Goal: Find specific page/section: Find specific page/section

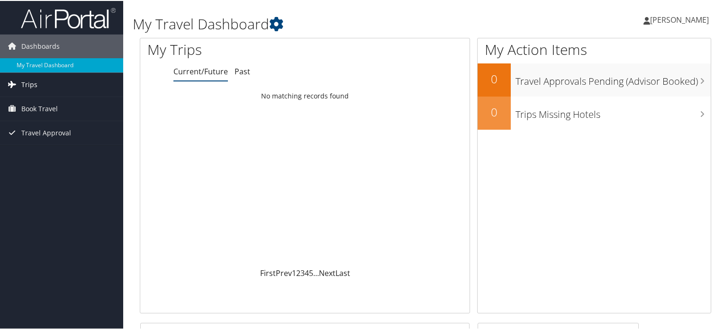
click at [79, 87] on link "Trips" at bounding box center [61, 84] width 123 height 24
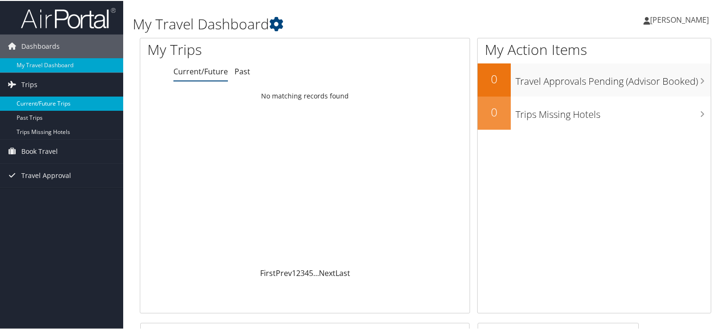
click at [54, 102] on link "Current/Future Trips" at bounding box center [61, 103] width 123 height 14
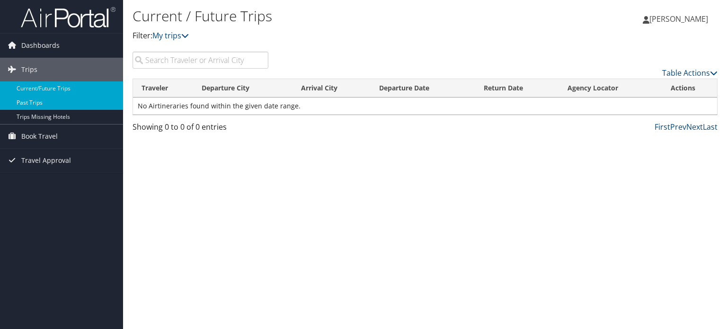
click at [51, 98] on link "Past Trips" at bounding box center [61, 103] width 123 height 14
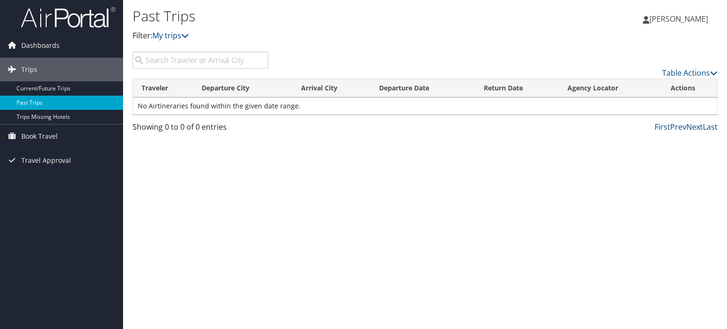
click at [59, 105] on link "Past Trips" at bounding box center [61, 103] width 123 height 14
click at [30, 49] on span "Dashboards" at bounding box center [40, 46] width 38 height 24
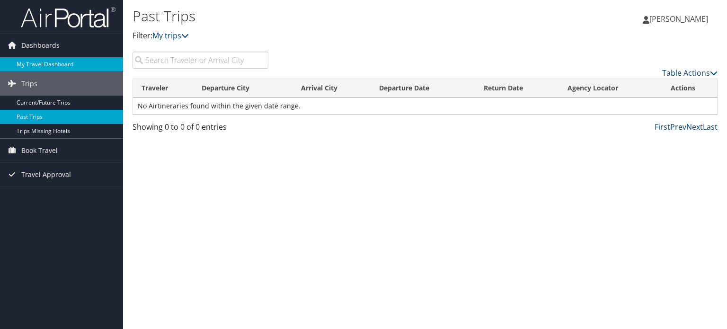
click at [34, 64] on link "My Travel Dashboard" at bounding box center [61, 64] width 123 height 14
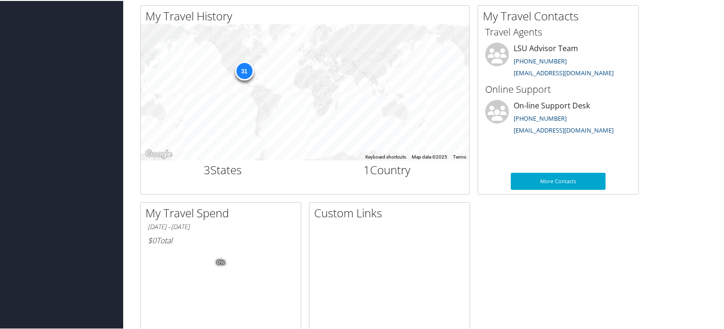
scroll to position [314, 0]
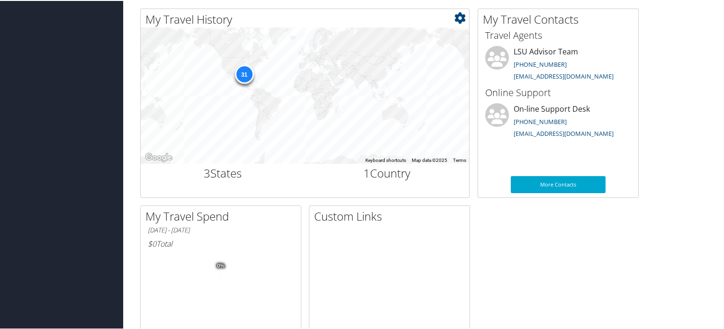
click at [222, 171] on h2 "3 States" at bounding box center [223, 172] width 150 height 16
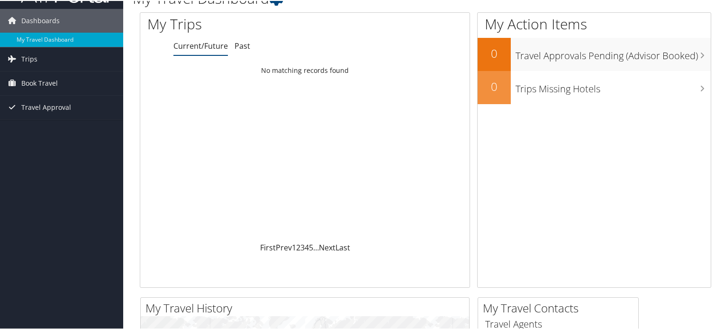
scroll to position [0, 0]
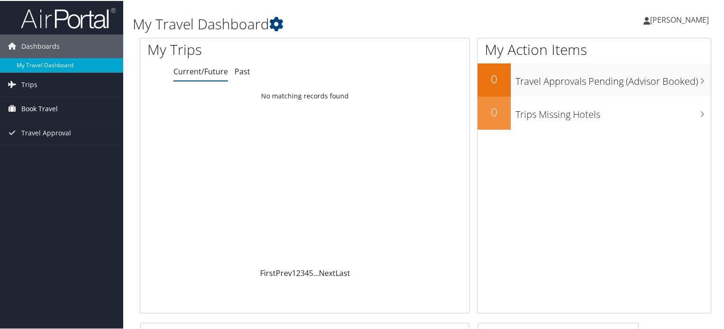
click at [41, 100] on span "Book Travel" at bounding box center [39, 108] width 36 height 24
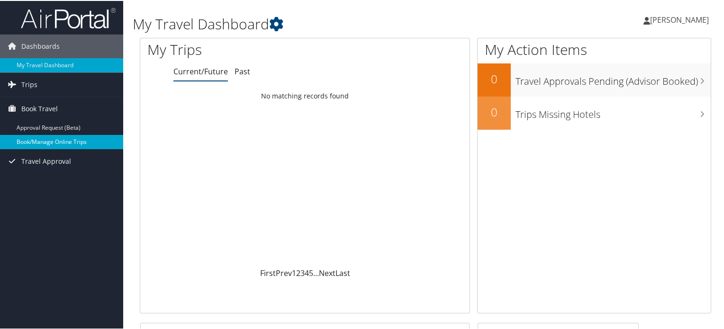
click at [45, 139] on link "Book/Manage Online Trips" at bounding box center [61, 141] width 123 height 14
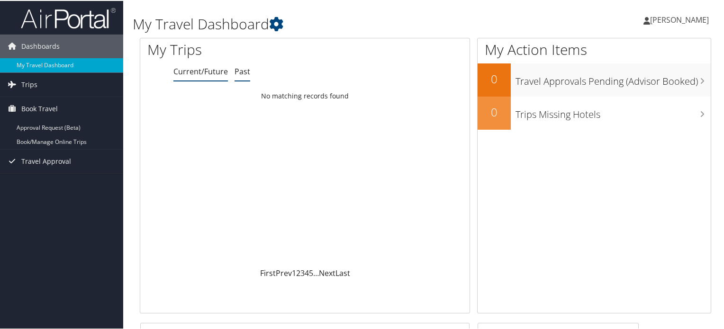
click at [239, 73] on link "Past" at bounding box center [242, 70] width 16 height 10
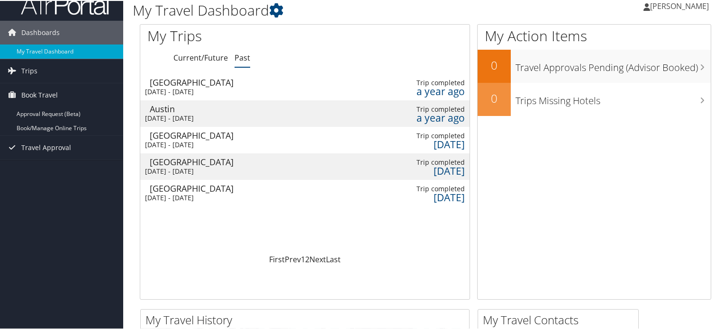
scroll to position [12, 0]
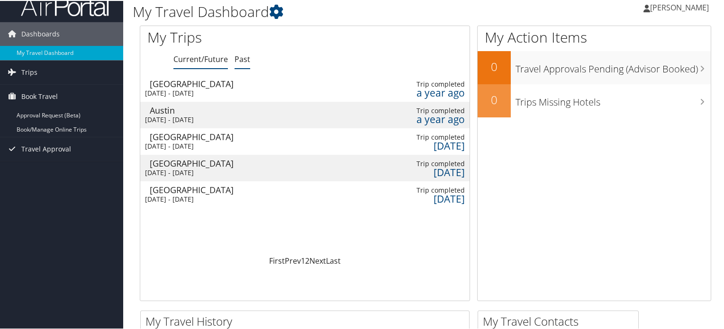
click at [213, 56] on link "Current/Future" at bounding box center [200, 58] width 54 height 10
